Goal: Task Accomplishment & Management: Complete application form

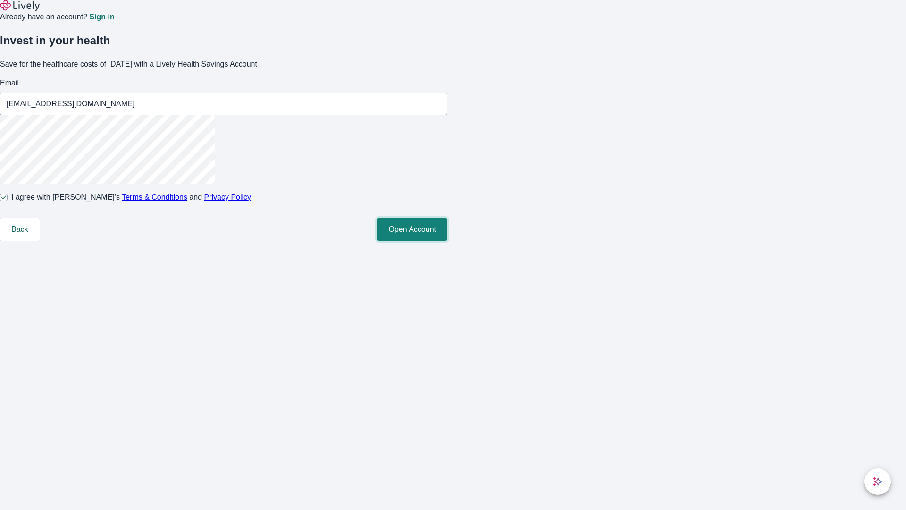
click at [447, 241] on button "Open Account" at bounding box center [412, 229] width 70 height 23
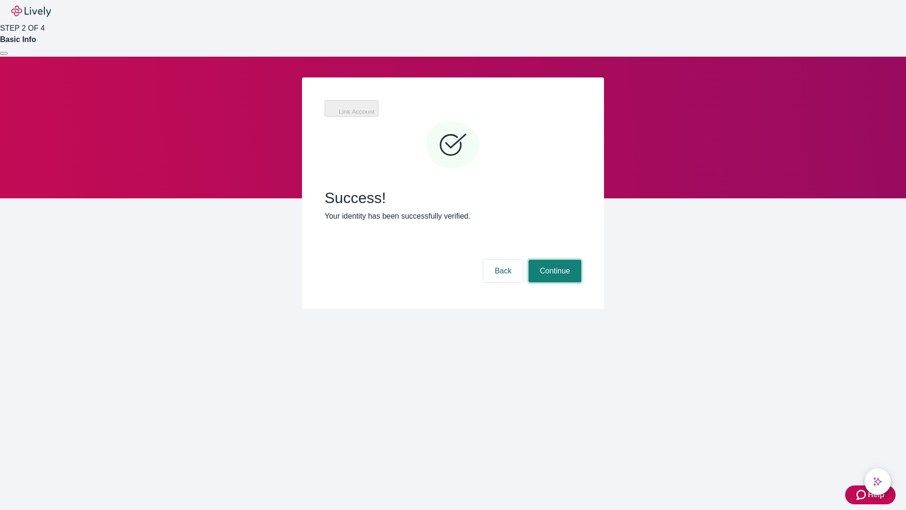
click at [554, 260] on button "Continue" at bounding box center [554, 271] width 53 height 23
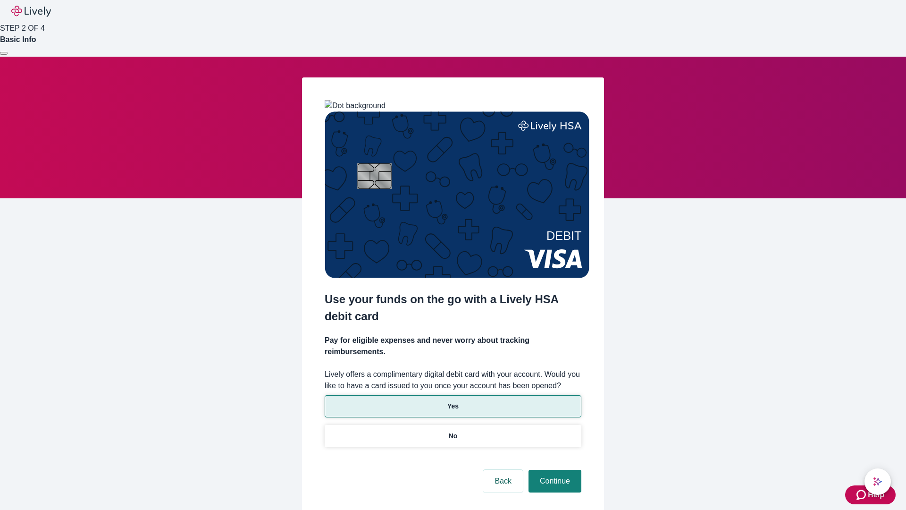
click at [453, 401] on p "Yes" at bounding box center [452, 406] width 11 height 10
click at [554, 470] on button "Continue" at bounding box center [554, 481] width 53 height 23
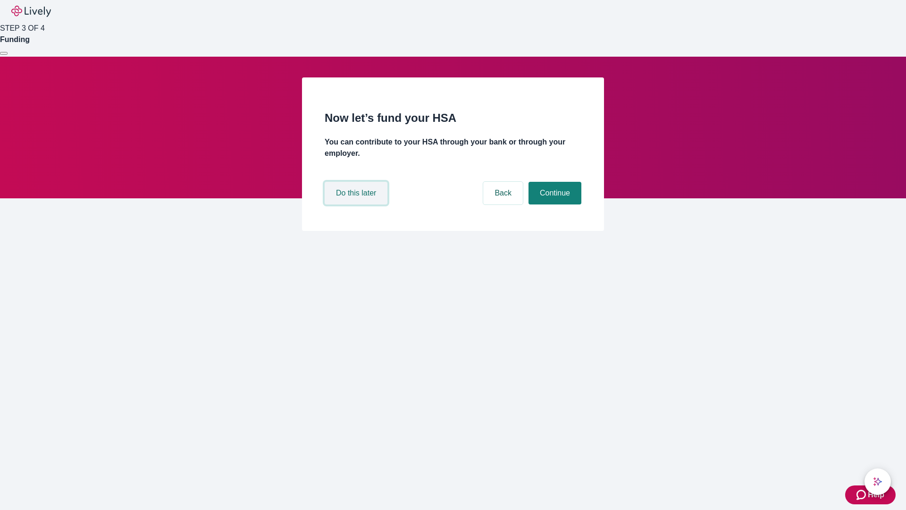
click at [357, 204] on button "Do this later" at bounding box center [356, 193] width 63 height 23
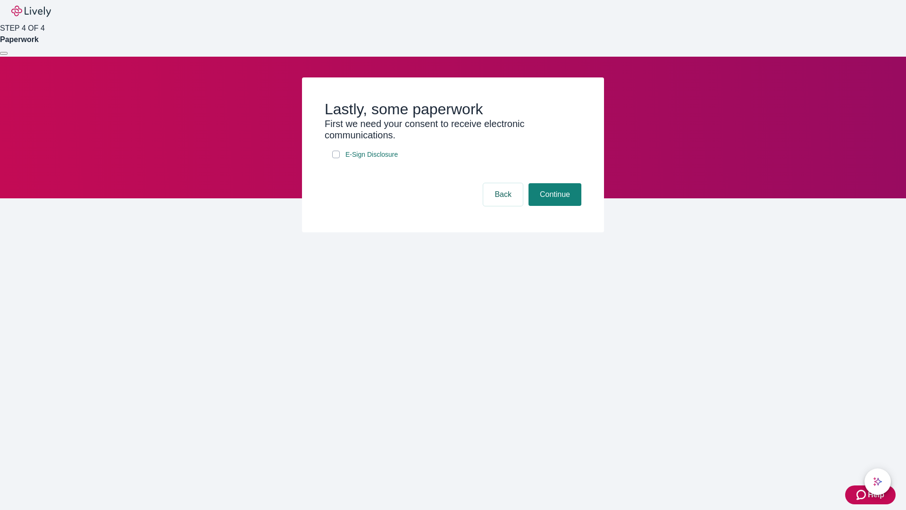
click at [336, 158] on input "E-Sign Disclosure" at bounding box center [336, 155] width 8 height 8
checkbox input "true"
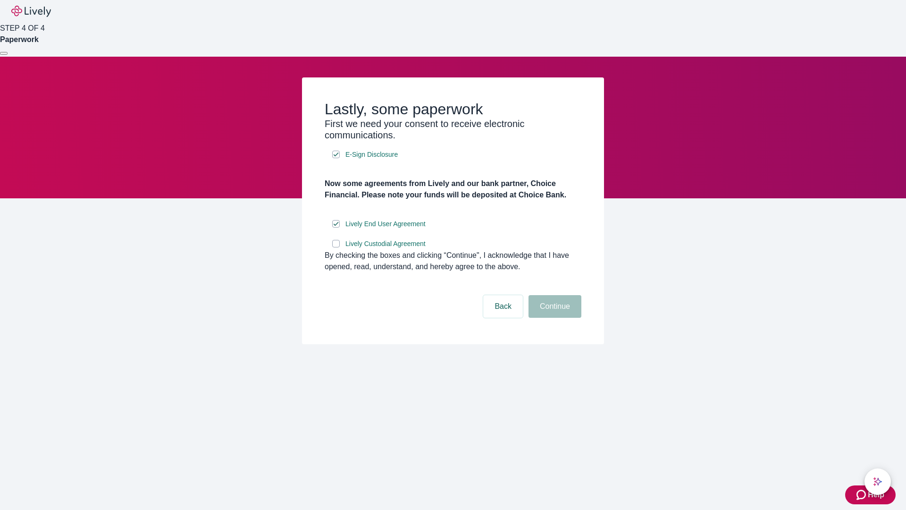
click at [336, 247] on input "Lively Custodial Agreement" at bounding box center [336, 244] width 8 height 8
checkbox input "true"
click at [554, 318] on button "Continue" at bounding box center [554, 306] width 53 height 23
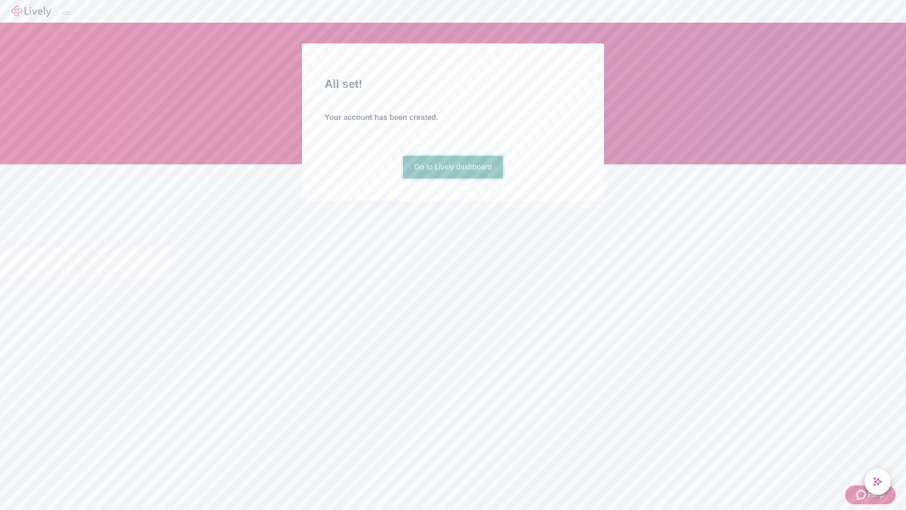
click at [453, 178] on link "Go to Lively dashboard" at bounding box center [453, 167] width 101 height 23
